Goal: Task Accomplishment & Management: Manage account settings

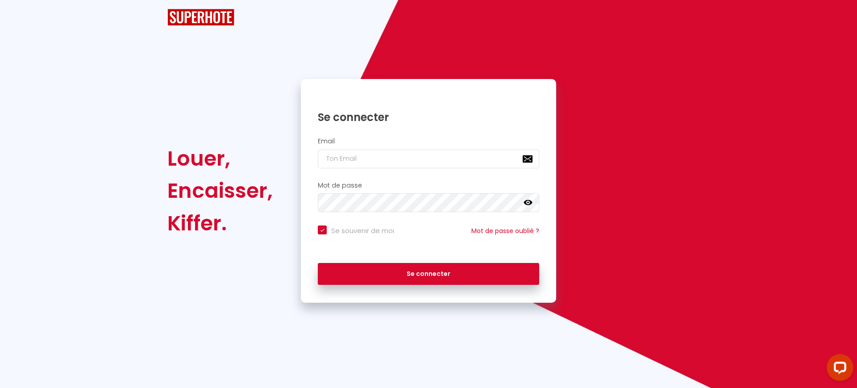
checkbox input "true"
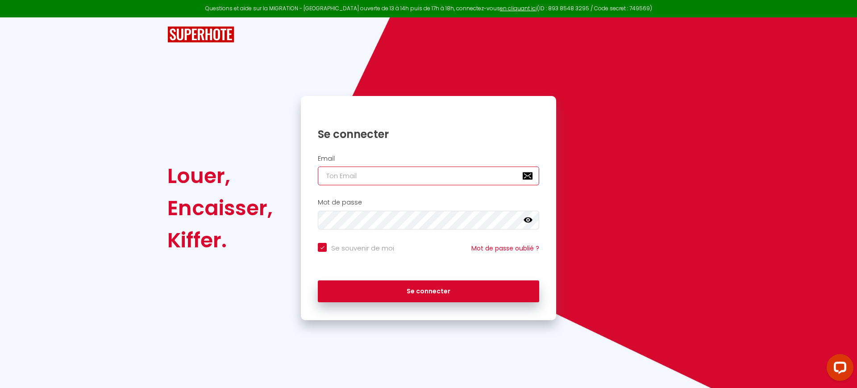
click at [394, 182] on input "email" at bounding box center [428, 175] width 221 height 19
paste input "[EMAIL_ADDRESS][DOMAIN_NAME]"
type input "[EMAIL_ADDRESS][DOMAIN_NAME]"
checkbox input "true"
type input "[EMAIL_ADDRESS][DOMAIN_NAME]"
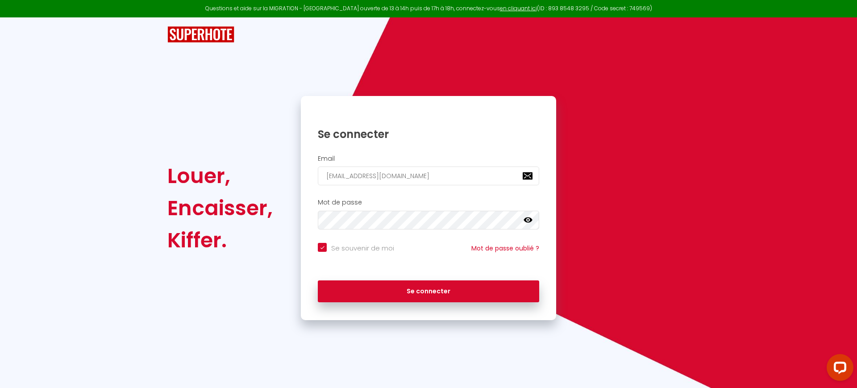
click at [355, 246] on input "Se souvenir de moi" at bounding box center [356, 247] width 76 height 9
checkbox input "false"
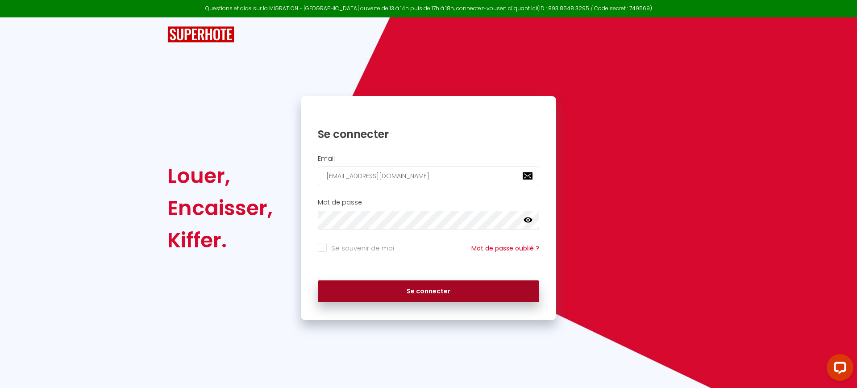
click at [357, 298] on button "Se connecter" at bounding box center [428, 291] width 221 height 22
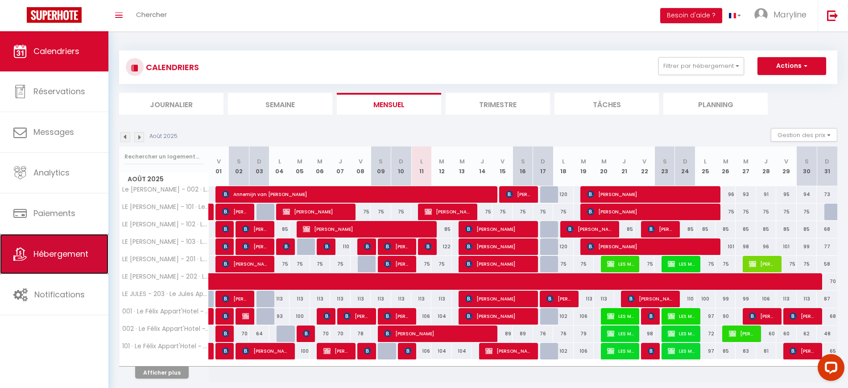
click at [80, 245] on link "Hébergement" at bounding box center [54, 254] width 108 height 40
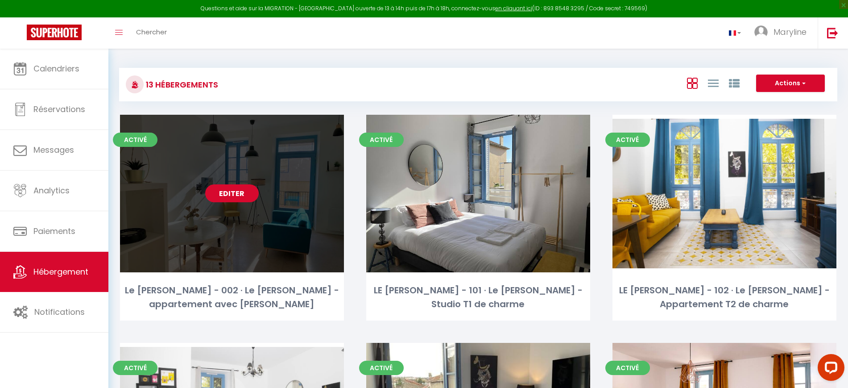
click at [241, 189] on link "Editer" at bounding box center [232, 193] width 54 height 18
click at [244, 191] on link "Editer" at bounding box center [232, 193] width 54 height 18
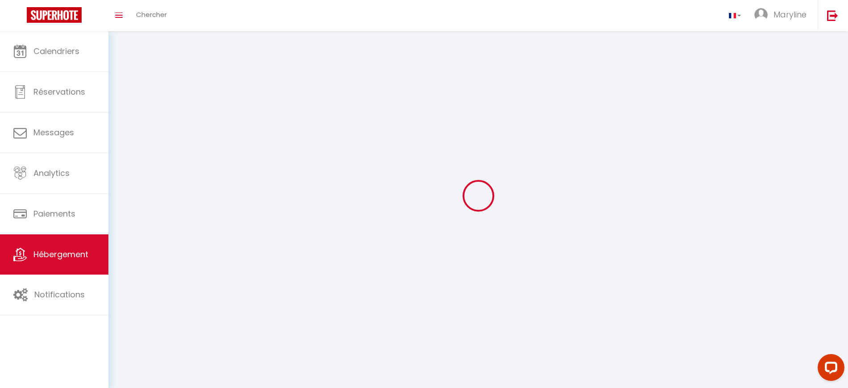
select select "1"
select select "28"
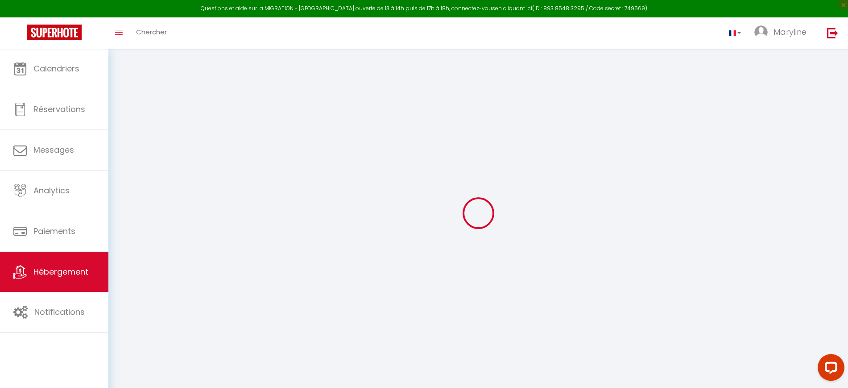
select select
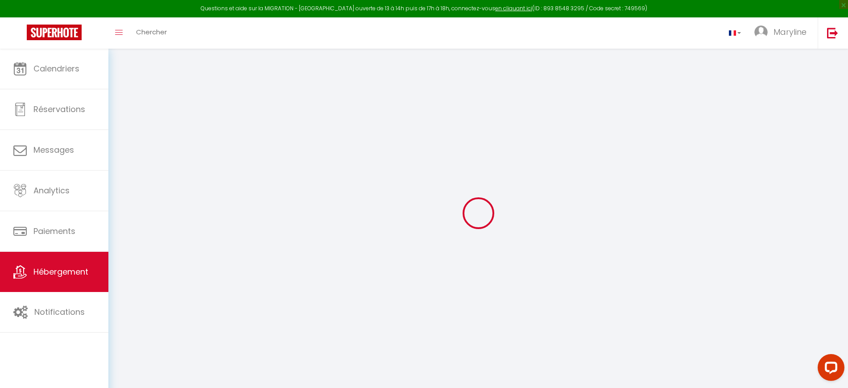
select select
checkbox input "false"
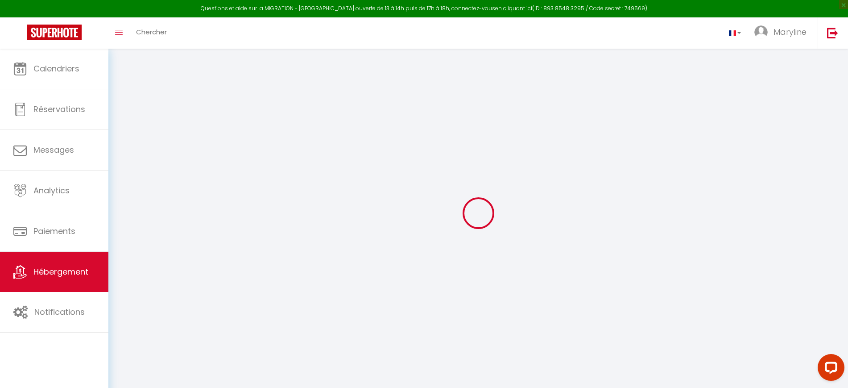
select select
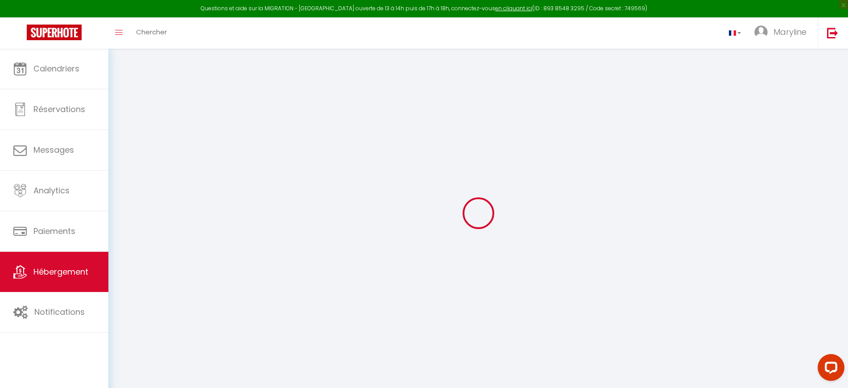
select select
checkbox input "false"
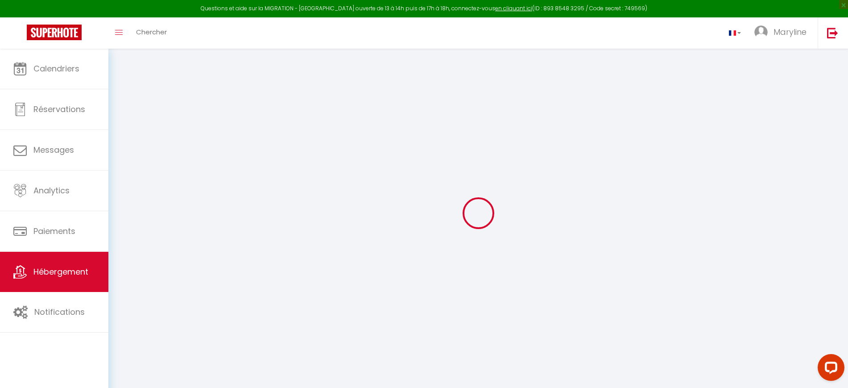
checkbox input "false"
select select
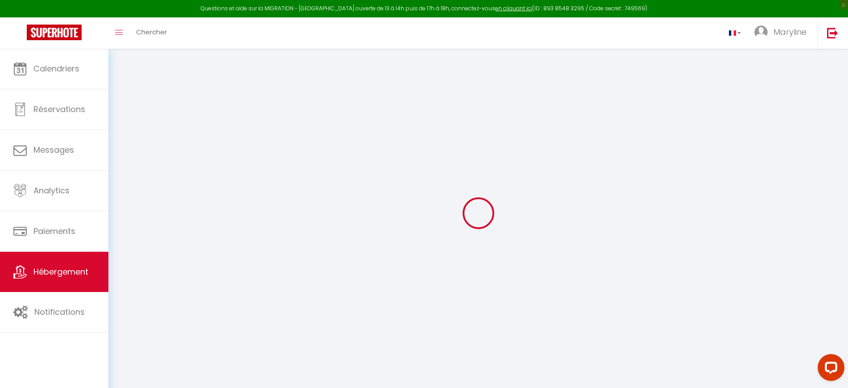
select select
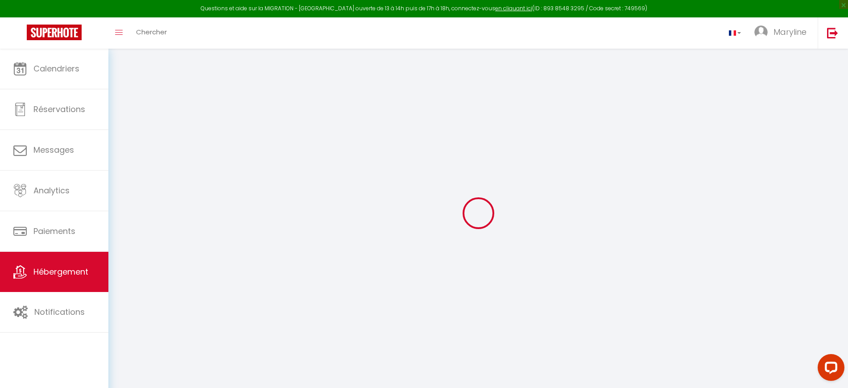
checkbox input "false"
select select
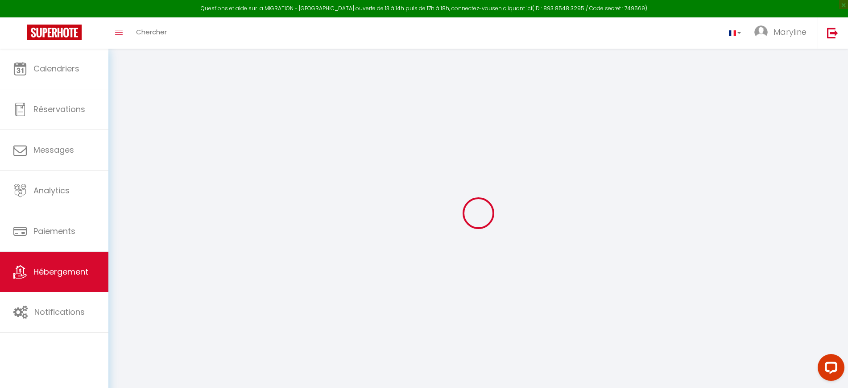
select select
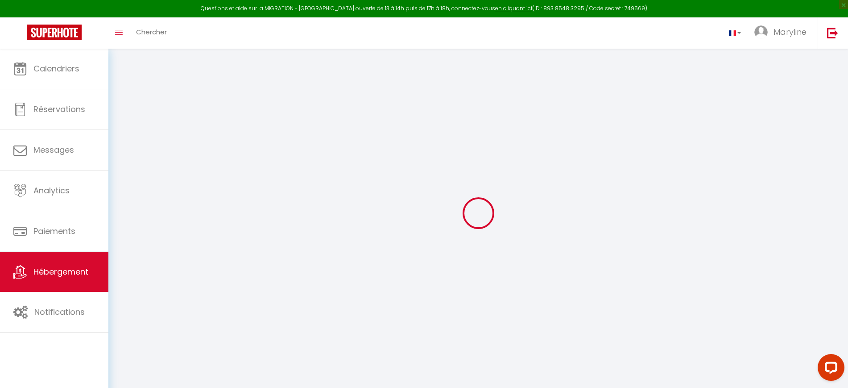
select select
checkbox input "false"
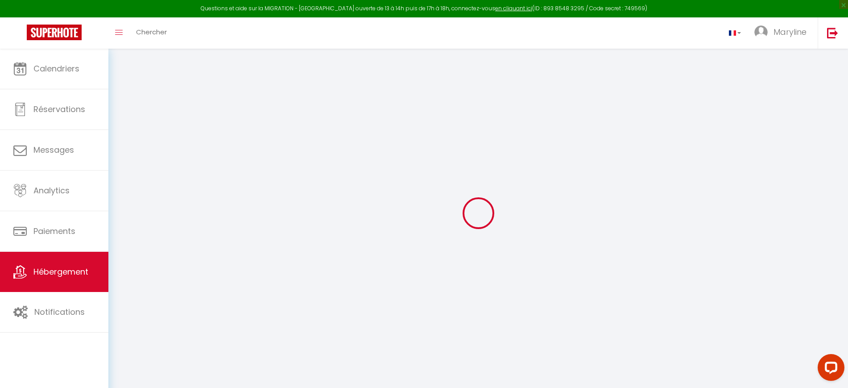
checkbox input "false"
select select
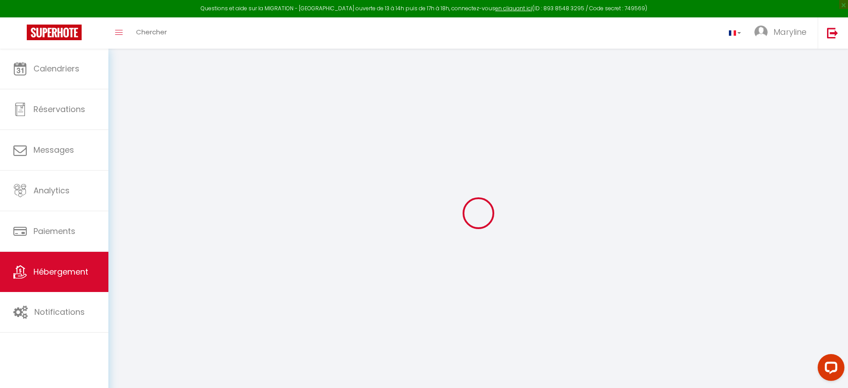
select select
checkbox input "false"
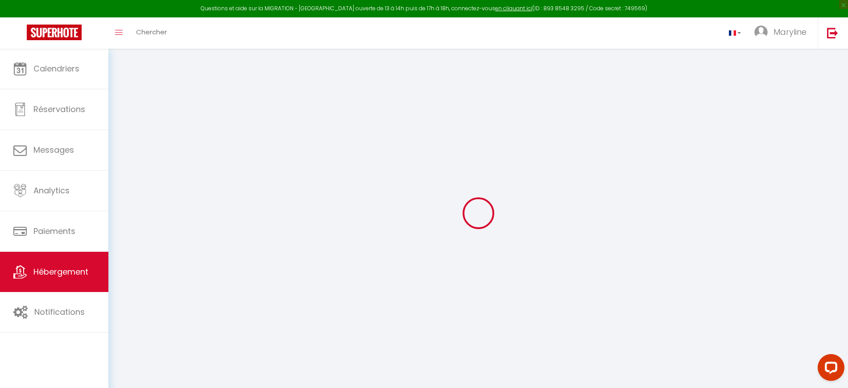
checkbox input "false"
select select
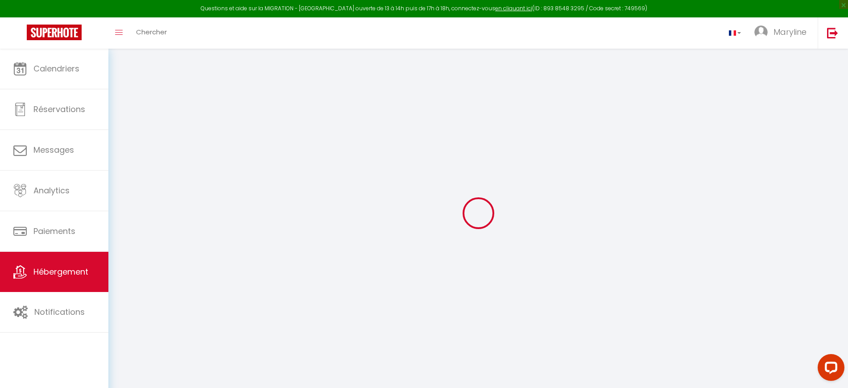
type input "Le [PERSON_NAME] - 002 · Le [PERSON_NAME] - appartement avec [PERSON_NAME]"
type input "[PERSON_NAME]"
type input "SERVIEN"
type input "[GEOGRAPHIC_DATA]"
type input "Romans"
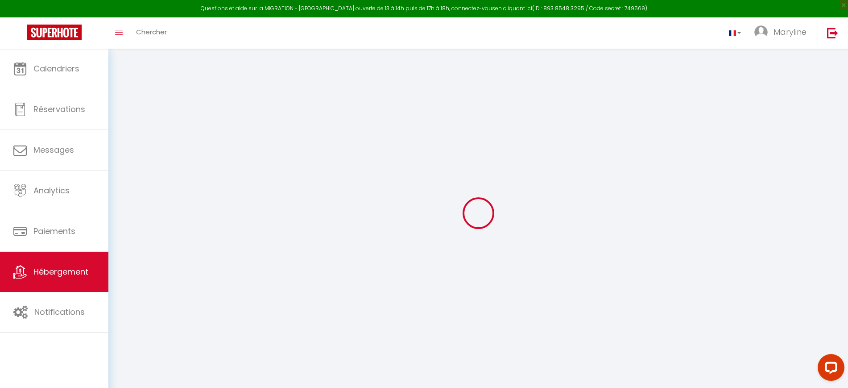
select select "2"
type input "95"
type input "40"
select select
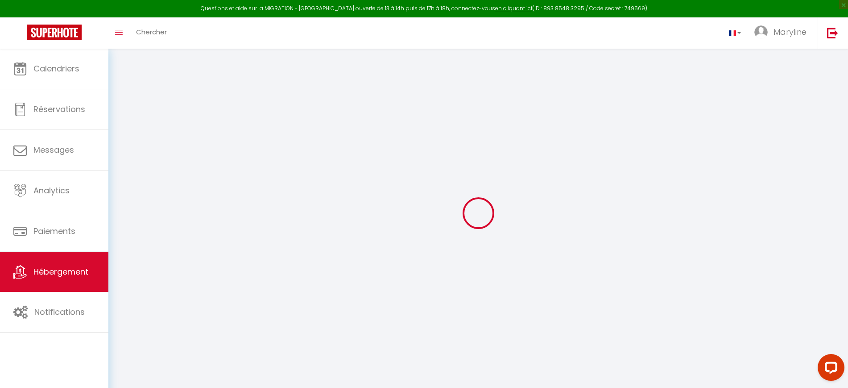
select select
type input "[STREET_ADDRESS][PERSON_NAME]"
type input "26100"
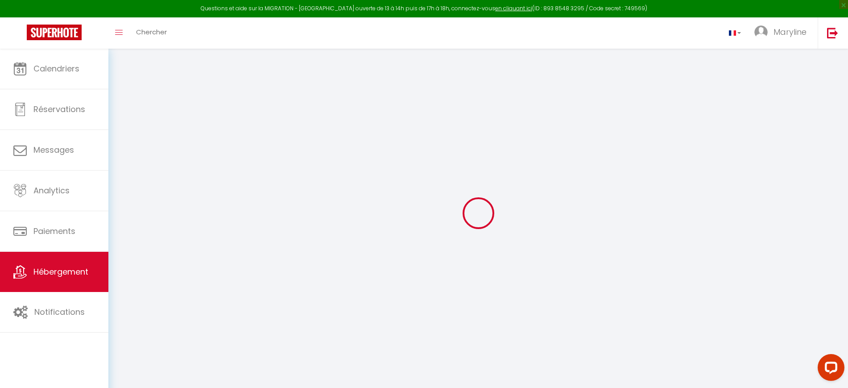
type input "[GEOGRAPHIC_DATA]"
type input "[PERSON_NAME][EMAIL_ADDRESS][DOMAIN_NAME]"
select select
checkbox input "false"
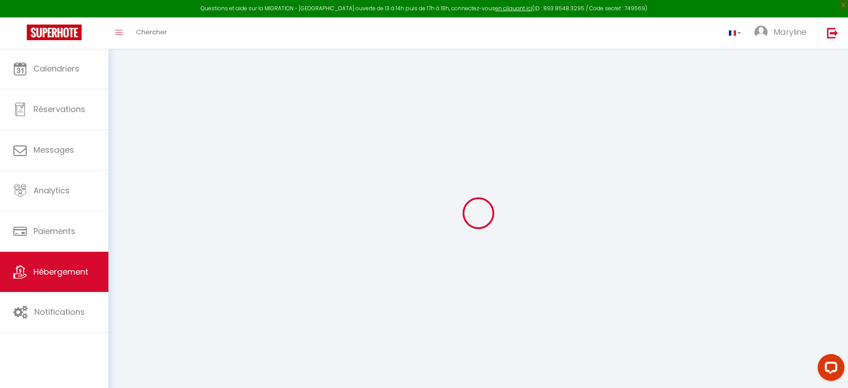
checkbox input "false"
select select
type input "0"
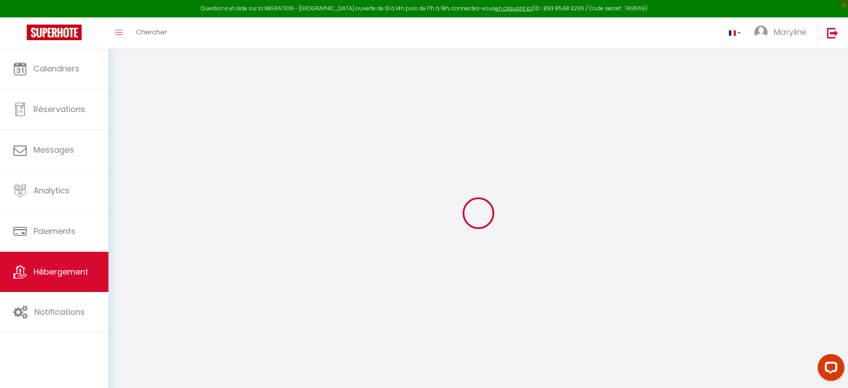
type input "0"
select select
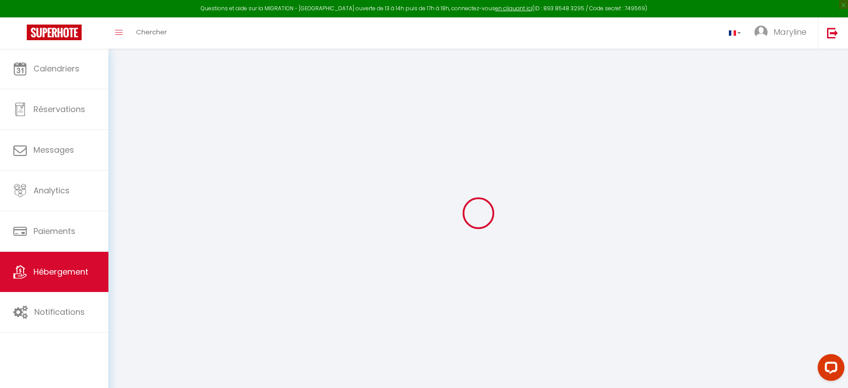
select select
checkbox input "false"
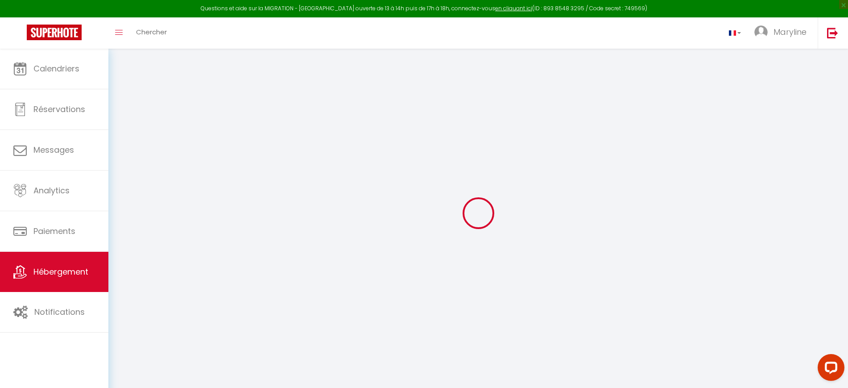
select select
checkbox input "false"
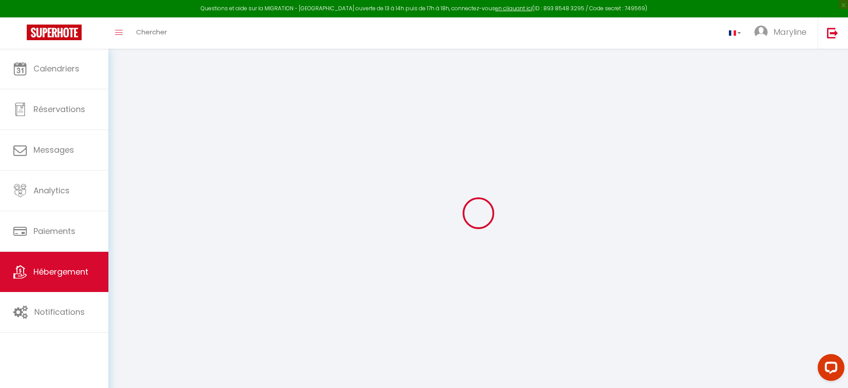
checkbox input "false"
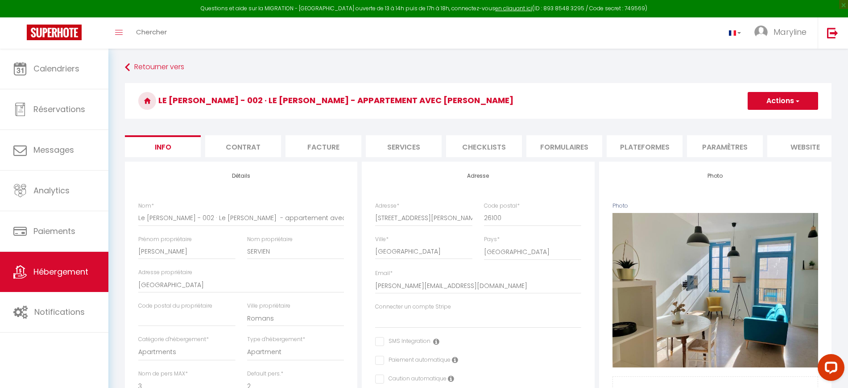
click at [631, 144] on li "Plateformes" at bounding box center [645, 146] width 76 height 22
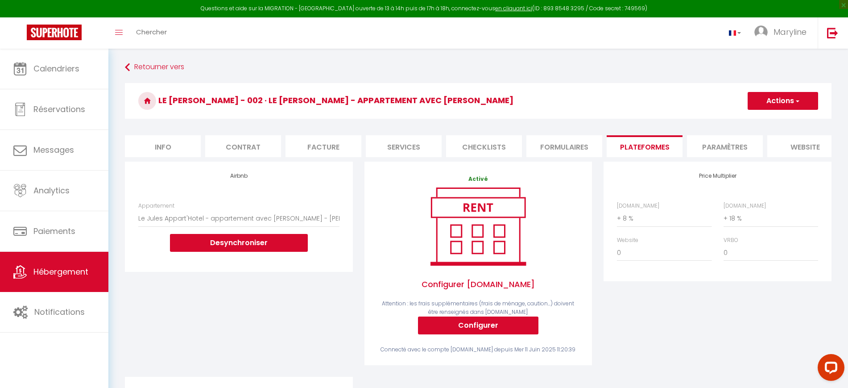
click at [393, 147] on li "Services" at bounding box center [404, 146] width 76 height 22
select select
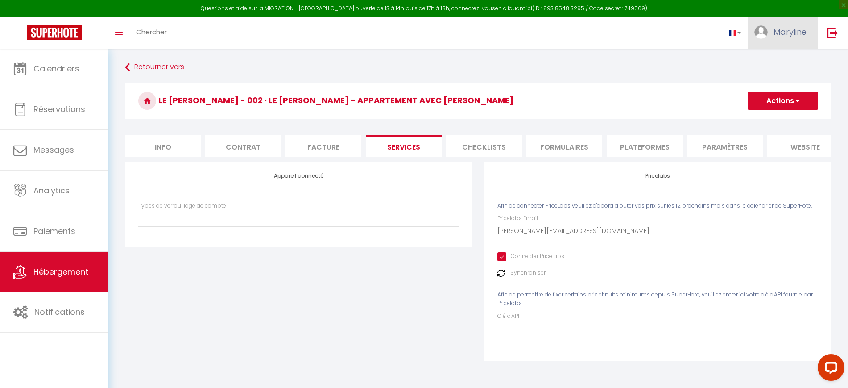
click at [797, 28] on span "Maryline" at bounding box center [790, 31] width 33 height 11
click at [787, 61] on link "Paramètres" at bounding box center [782, 61] width 66 height 15
select select "fr"
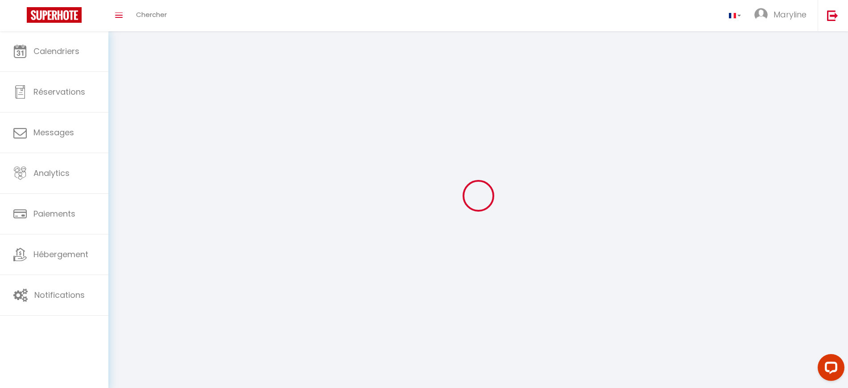
type input "Maryline"
type input "BOSSANNE"
type input "0616695537"
type input "[STREET_ADDRESS]"
type input "26750"
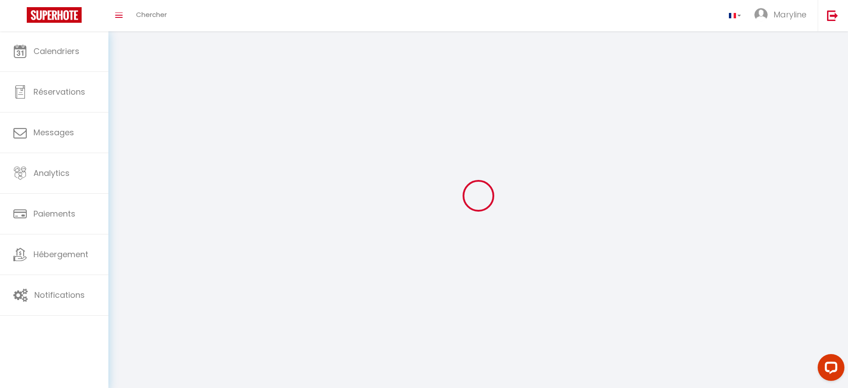
type input "Saint Paul les Romans"
type input "[URL][DOMAIN_NAME]"
select select "75"
select select "28"
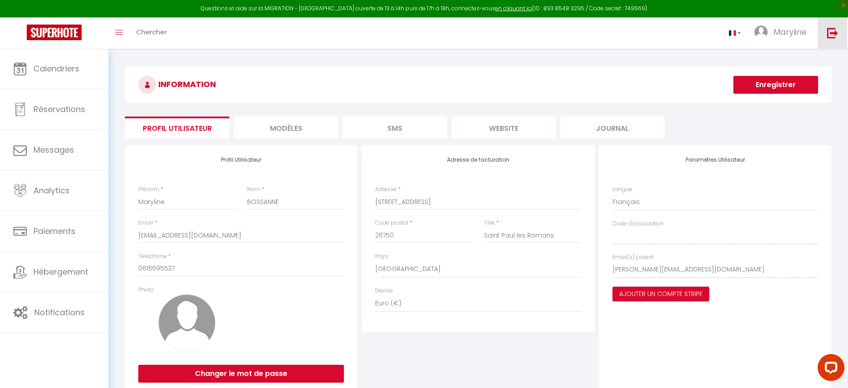
click at [832, 35] on img at bounding box center [832, 32] width 11 height 11
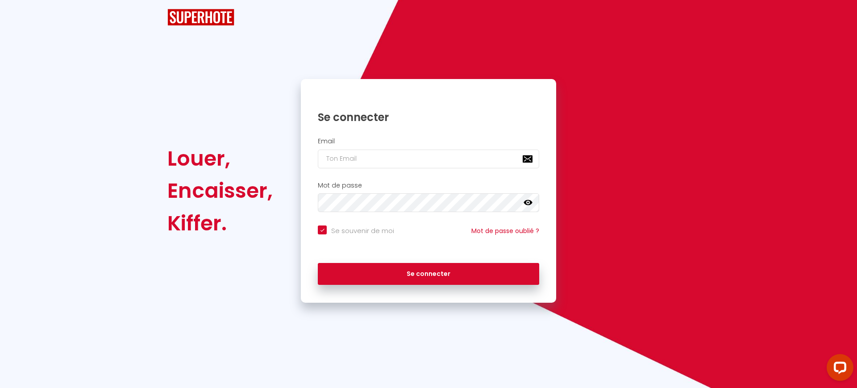
checkbox input "true"
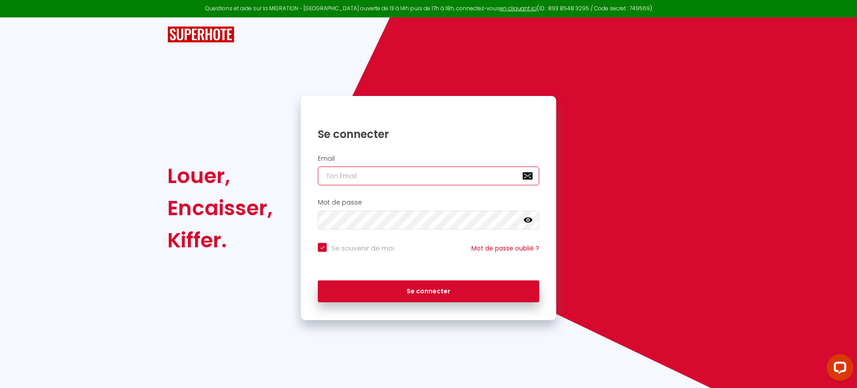
click at [359, 170] on input "email" at bounding box center [428, 175] width 221 height 19
paste input "[PERSON_NAME][EMAIL_ADDRESS][DOMAIN_NAME]"
type input "[PERSON_NAME][EMAIL_ADDRESS][DOMAIN_NAME]"
checkbox input "true"
type input "[PERSON_NAME][EMAIL_ADDRESS][DOMAIN_NAME]"
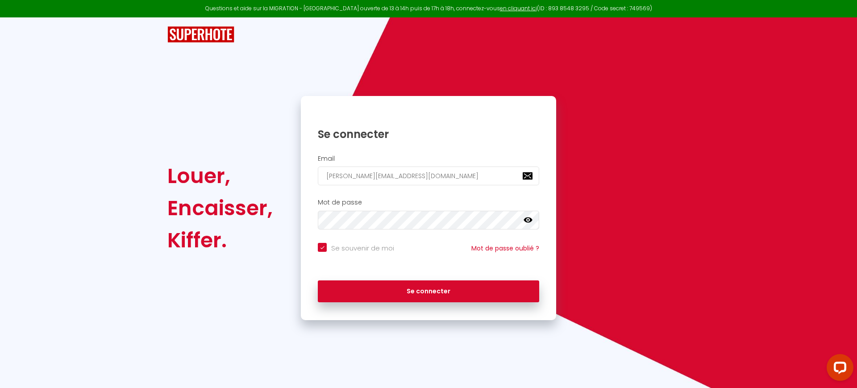
click at [349, 253] on label "Se souvenir de moi" at bounding box center [360, 248] width 67 height 11
click at [349, 252] on input "Se souvenir de moi" at bounding box center [356, 247] width 76 height 9
checkbox input "false"
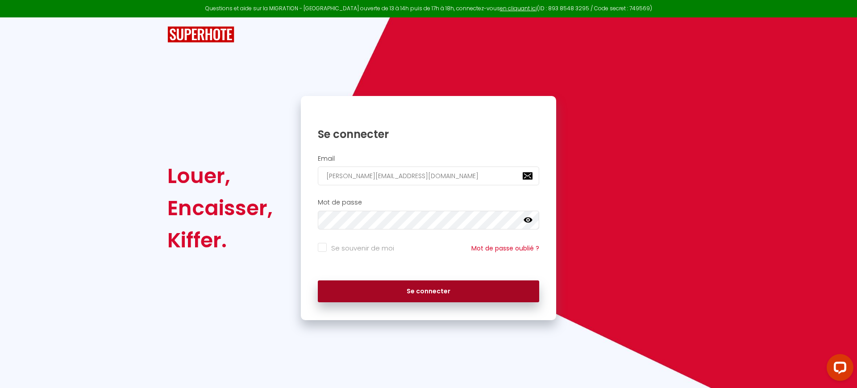
click at [360, 290] on button "Se connecter" at bounding box center [428, 291] width 221 height 22
